Goal: Information Seeking & Learning: Learn about a topic

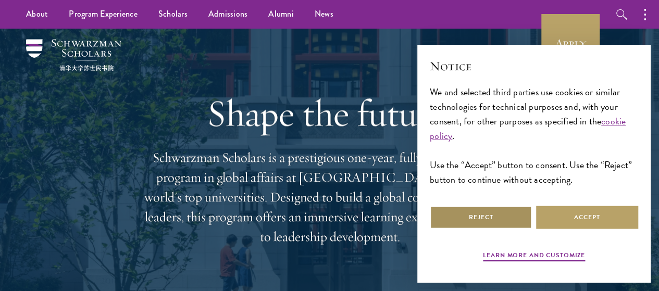
click at [465, 214] on button "Reject" at bounding box center [481, 217] width 102 height 23
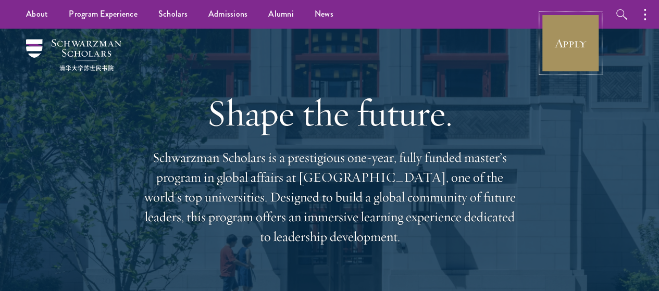
click at [573, 48] on link "Apply" at bounding box center [571, 43] width 58 height 58
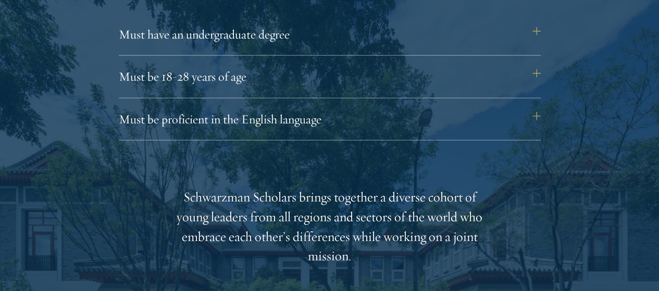
scroll to position [1485, 0]
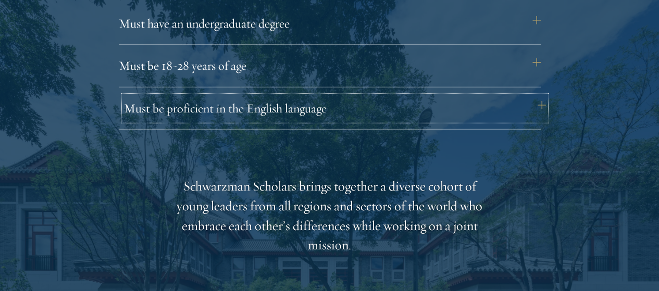
click at [178, 96] on button "Must be proficient in the English language" at bounding box center [335, 108] width 422 height 25
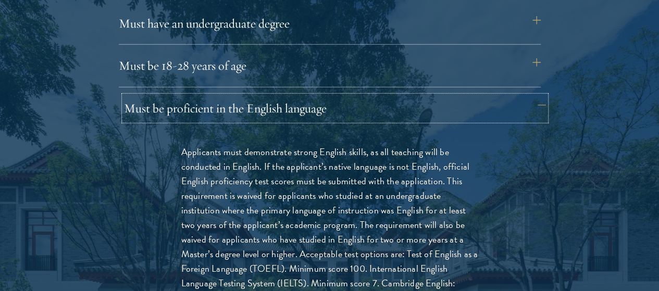
click at [178, 96] on button "Must be proficient in the English language" at bounding box center [335, 108] width 422 height 25
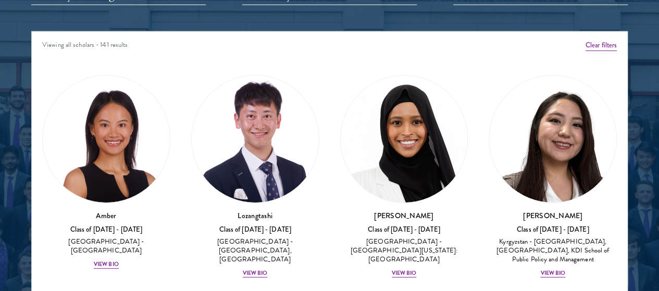
scroll to position [1334, 0]
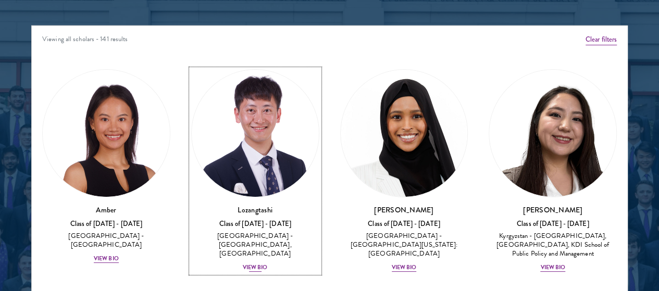
click at [243, 264] on div "View Bio" at bounding box center [255, 268] width 25 height 8
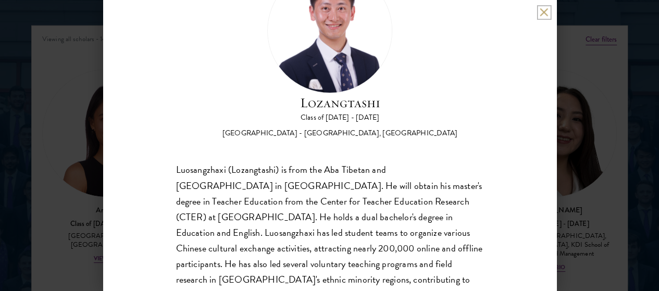
scroll to position [65, 0]
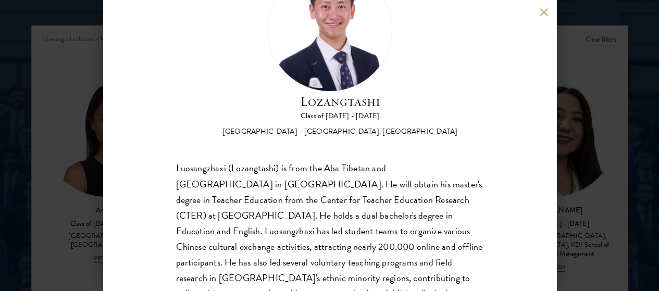
click at [301, 200] on div "Luosangzhaxi (Lozangtashi) is from the Aba Tibetan and Qiang Autonomous Prefect…" at bounding box center [330, 255] width 308 height 188
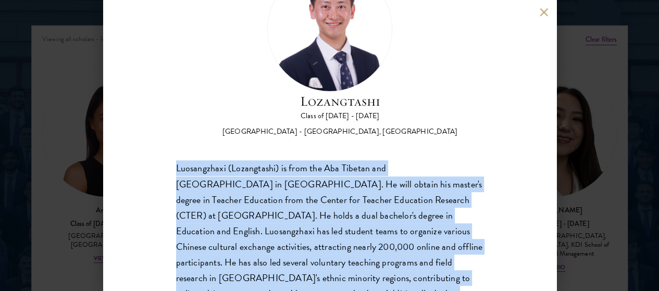
click at [301, 200] on div "Luosangzhaxi (Lozangtashi) is from the Aba Tibetan and Qiang Autonomous Prefect…" at bounding box center [330, 255] width 308 height 188
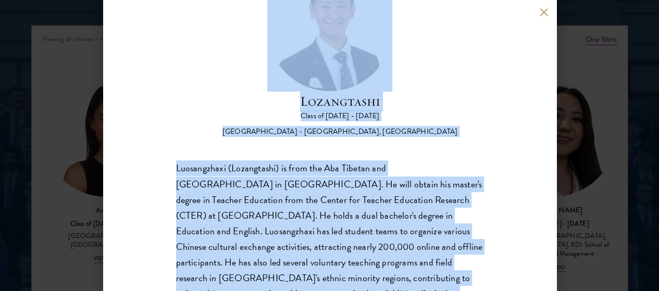
copy body "About Overview Leadership Donors Program Experience Overview Curriculum Student…"
click at [301, 200] on div "Luosangzhaxi (Lozangtashi) is from the Aba Tibetan and Qiang Autonomous Prefect…" at bounding box center [330, 255] width 308 height 188
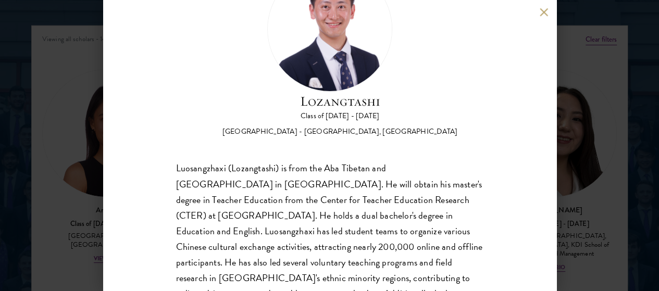
click at [301, 200] on div "Luosangzhaxi (Lozangtashi) is from the Aba Tibetan and Qiang Autonomous Prefect…" at bounding box center [330, 255] width 308 height 188
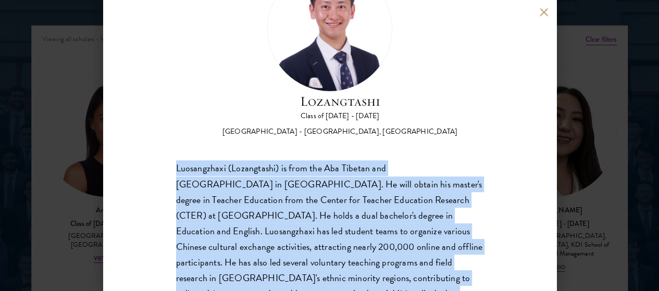
click at [301, 200] on div "Luosangzhaxi (Lozangtashi) is from the Aba Tibetan and Qiang Autonomous Prefect…" at bounding box center [330, 255] width 308 height 188
copy body "Luosangzhaxi (Lozangtashi) is from the Aba Tibetan and Qiang Autonomous Prefect…"
click at [544, 10] on button at bounding box center [544, 12] width 9 height 9
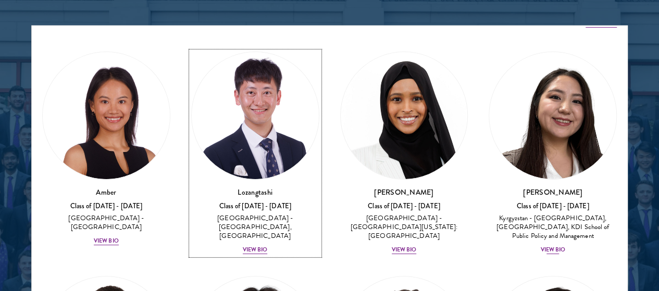
scroll to position [21, 0]
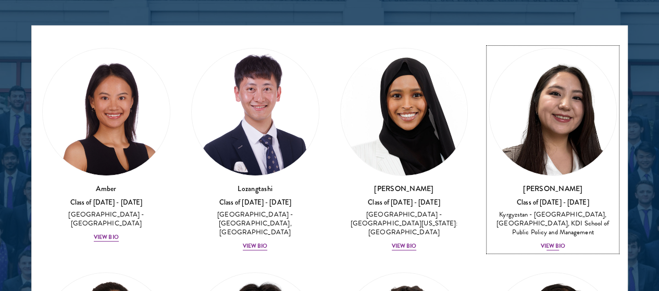
click at [541, 242] on div "View Bio" at bounding box center [553, 246] width 25 height 8
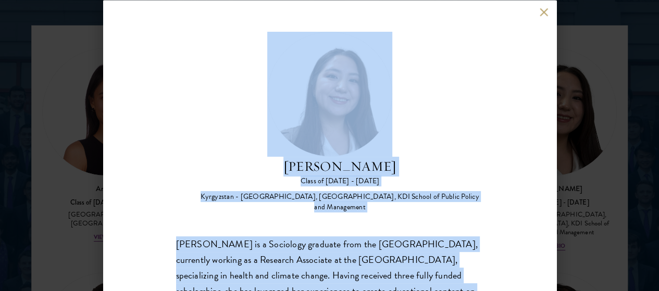
scroll to position [108, 0]
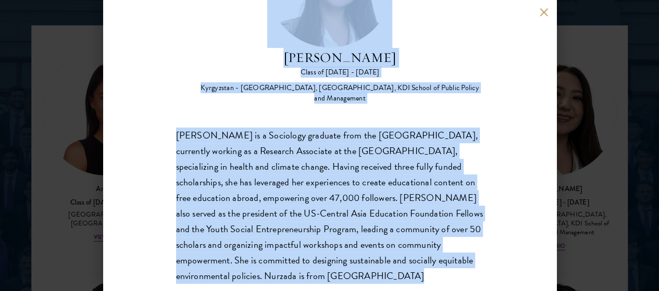
click at [338, 158] on div "Nurzada Abdivalieva is a Sociology graduate from the University of Cambridge, c…" at bounding box center [330, 206] width 308 height 156
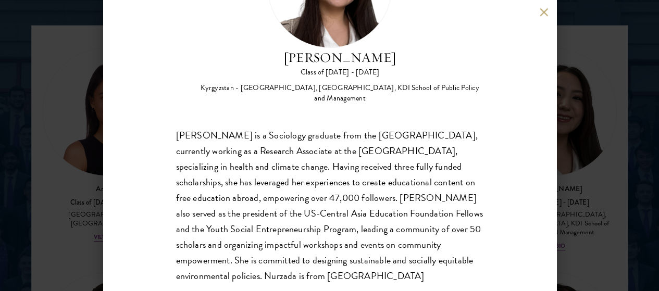
click at [338, 158] on div "Nurzada Abdivalieva is a Sociology graduate from the University of Cambridge, c…" at bounding box center [330, 206] width 308 height 156
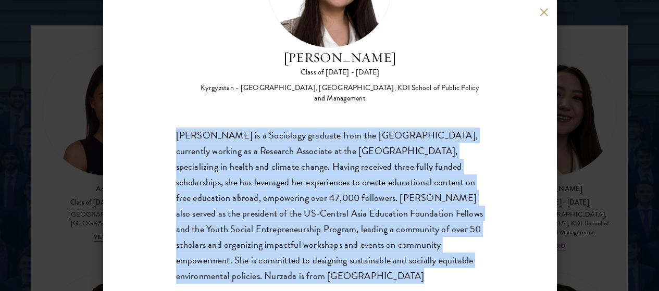
click at [338, 158] on div "Nurzada Abdivalieva is a Sociology graduate from the University of Cambridge, c…" at bounding box center [330, 206] width 308 height 156
copy body "Nurzada Abdivalieva is a Sociology graduate from the University of Cambridge, c…"
click at [548, 11] on button at bounding box center [544, 12] width 9 height 9
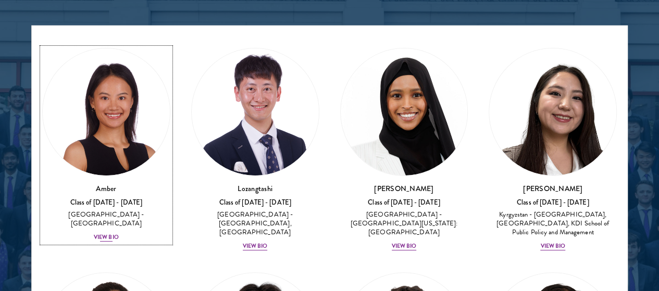
click at [119, 234] on div "View Bio" at bounding box center [106, 238] width 25 height 8
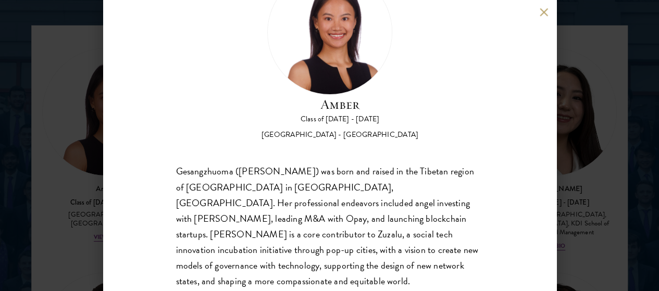
scroll to position [45, 0]
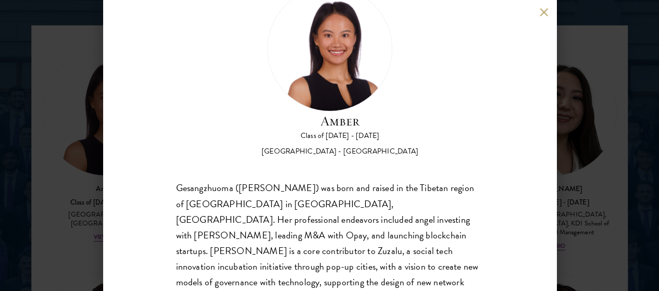
click at [542, 6] on div "Amber Class of 2025 - 2026 China - Peking University Gesangzhuoma (Amber) was b…" at bounding box center [330, 145] width 454 height 291
click at [543, 10] on button at bounding box center [544, 12] width 9 height 9
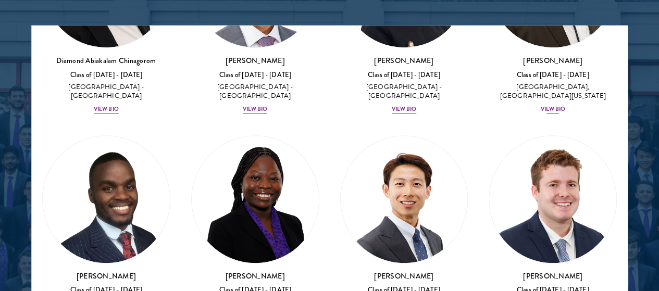
scroll to position [375, 0]
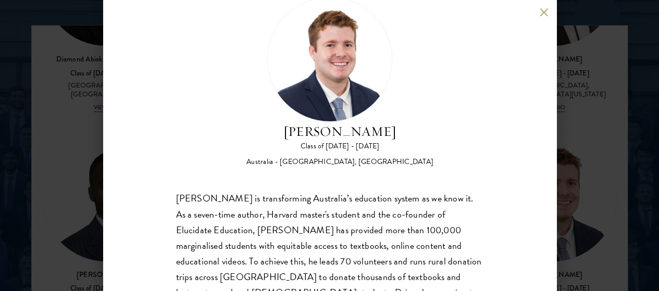
scroll to position [36, 0]
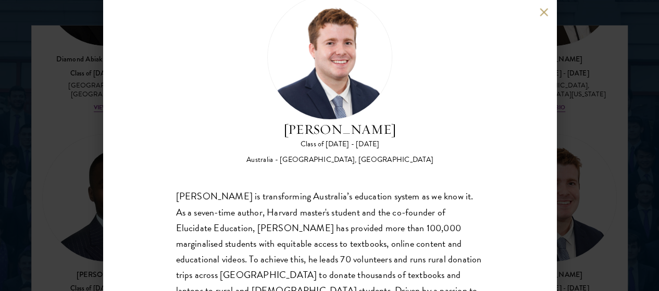
click at [545, 9] on button at bounding box center [544, 12] width 9 height 9
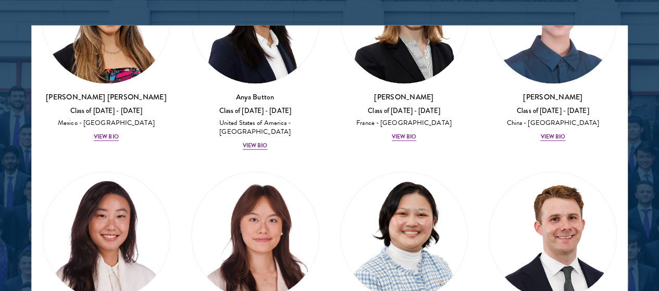
scroll to position [1235, 0]
